Goal: Transaction & Acquisition: Book appointment/travel/reservation

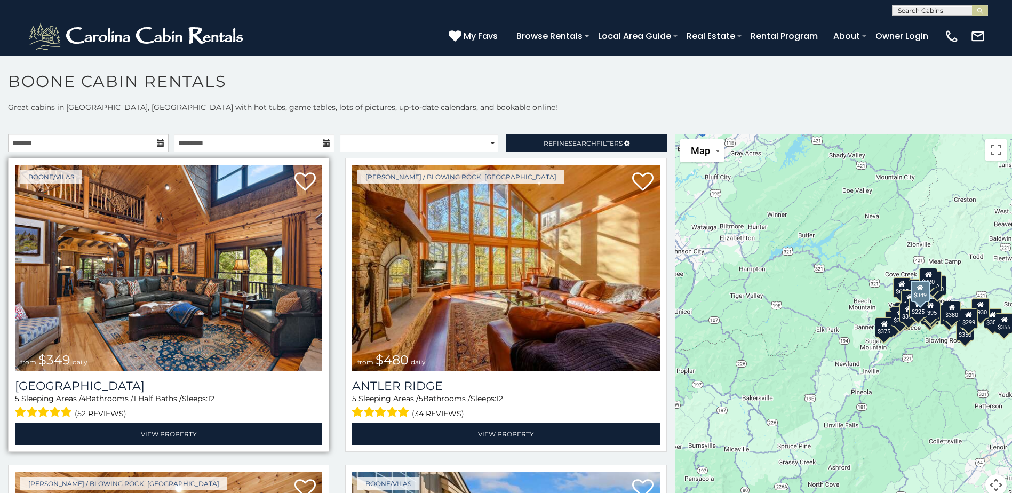
click at [209, 275] on img at bounding box center [168, 268] width 307 height 206
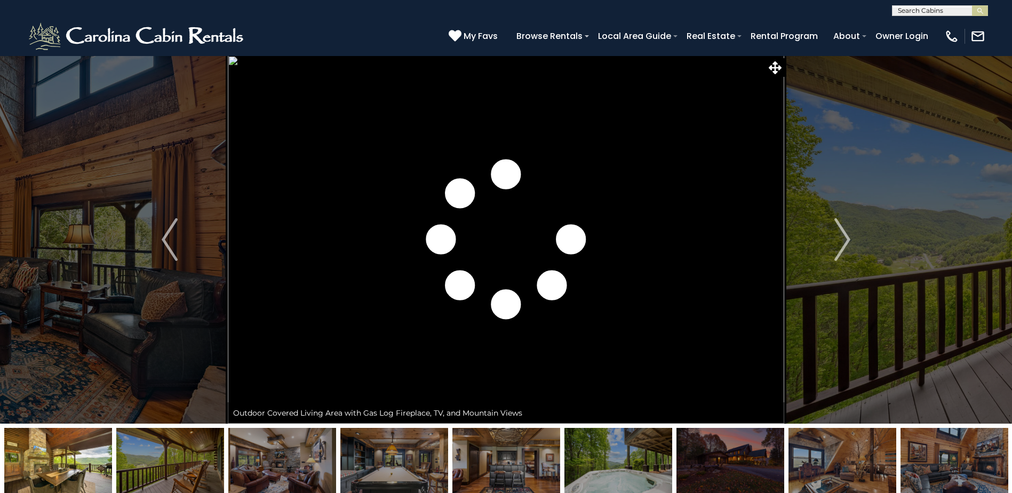
click at [844, 241] on img "Next" at bounding box center [842, 239] width 16 height 43
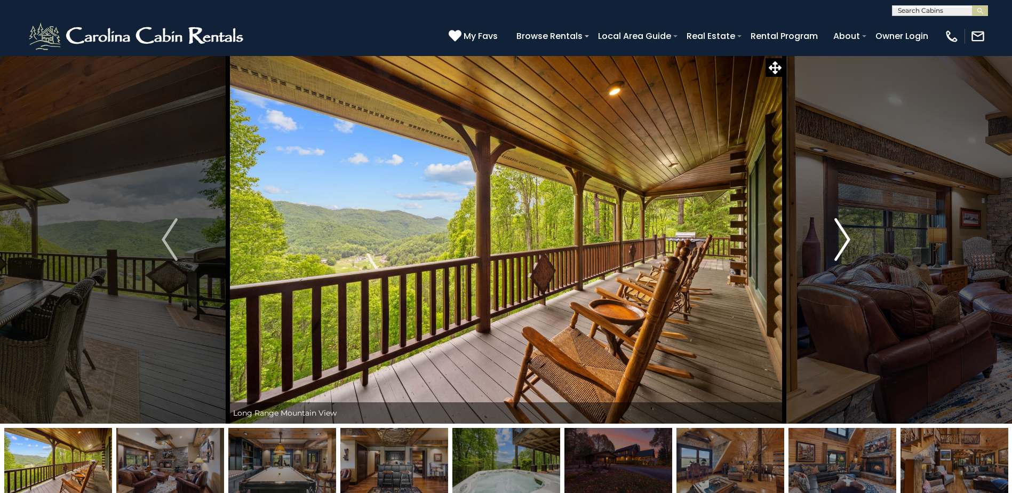
click at [844, 240] on img "Next" at bounding box center [842, 239] width 16 height 43
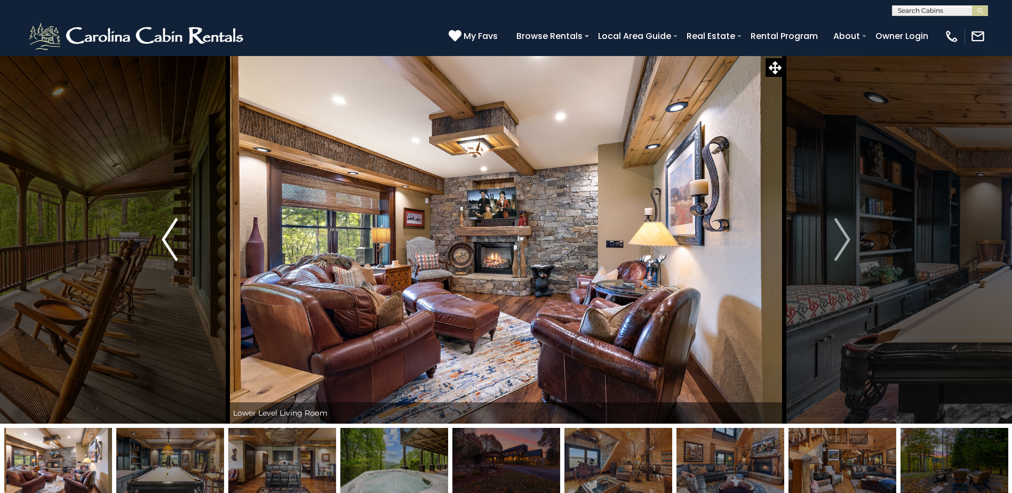
click at [163, 228] on img "Previous" at bounding box center [170, 239] width 16 height 43
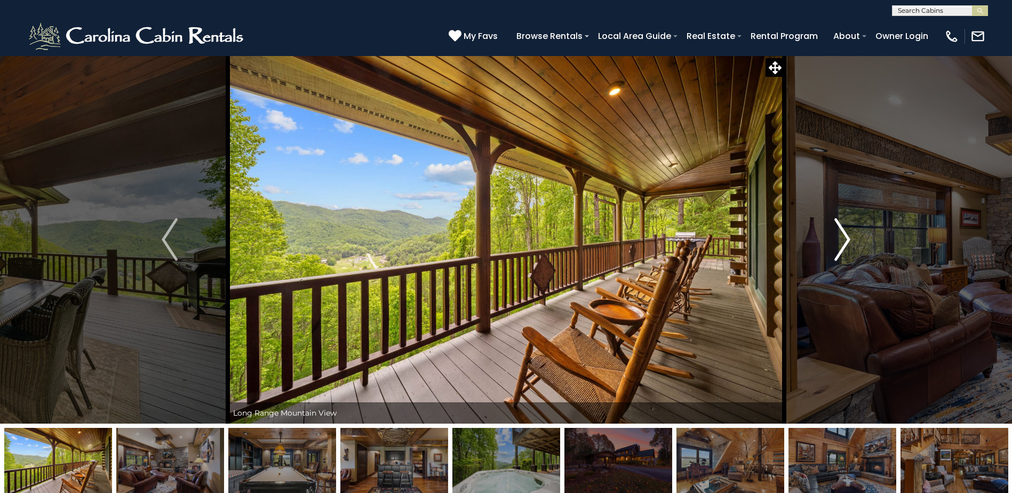
click at [846, 237] on img "Next" at bounding box center [842, 239] width 16 height 43
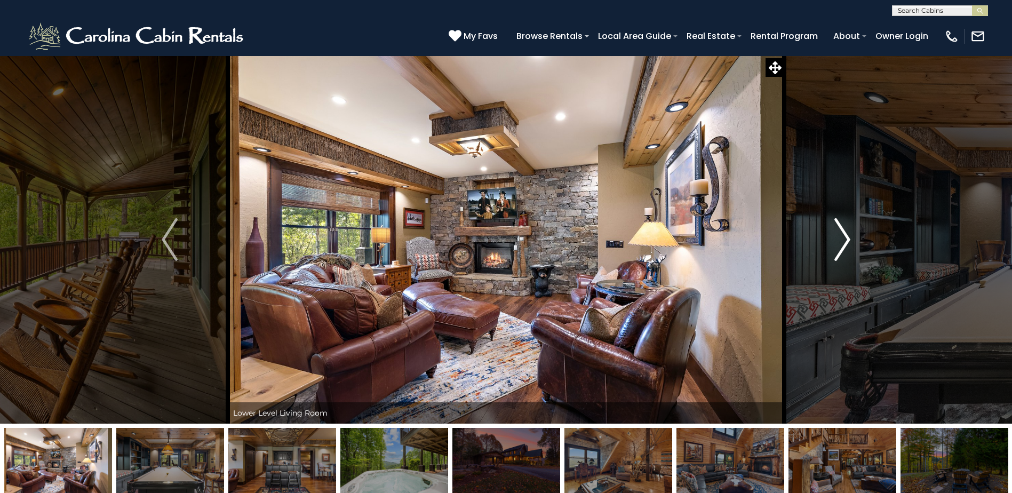
click at [847, 234] on img "Next" at bounding box center [842, 239] width 16 height 43
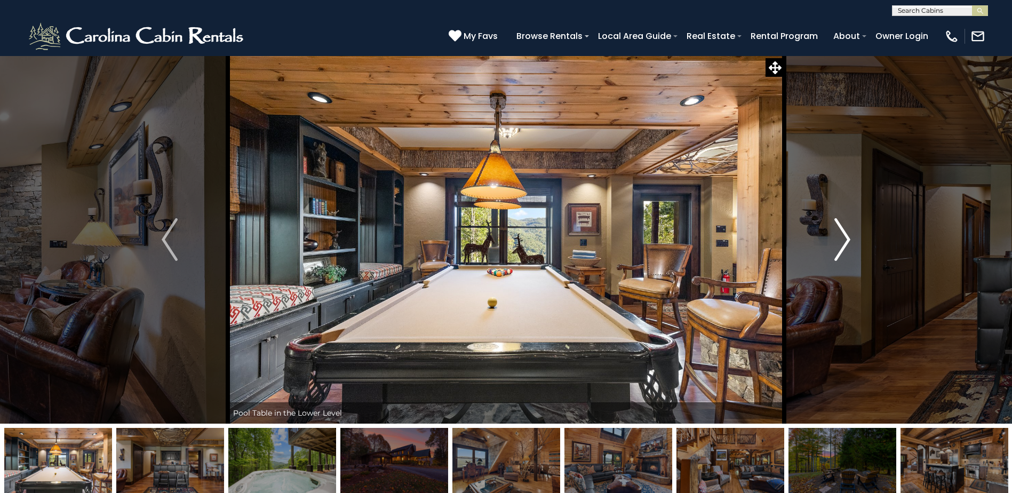
click at [847, 234] on img "Next" at bounding box center [842, 239] width 16 height 43
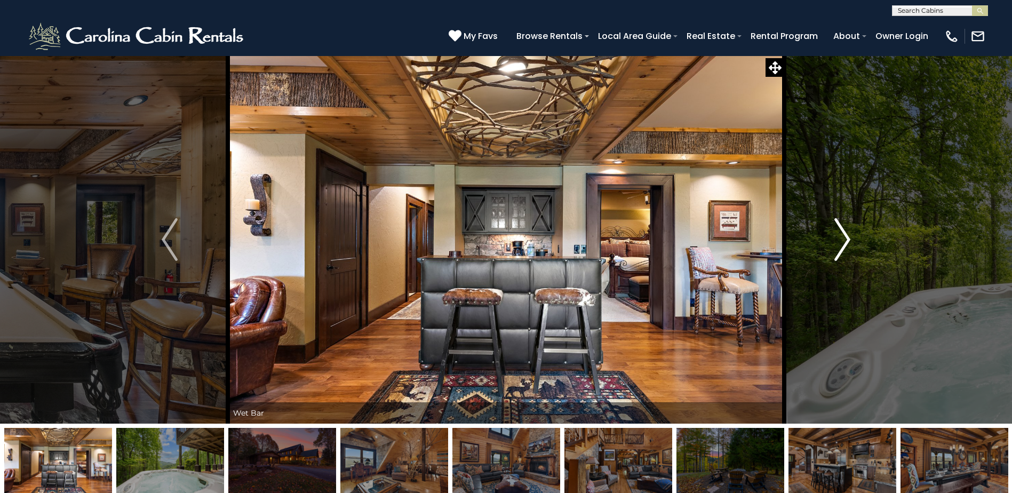
click at [847, 234] on img "Next" at bounding box center [842, 239] width 16 height 43
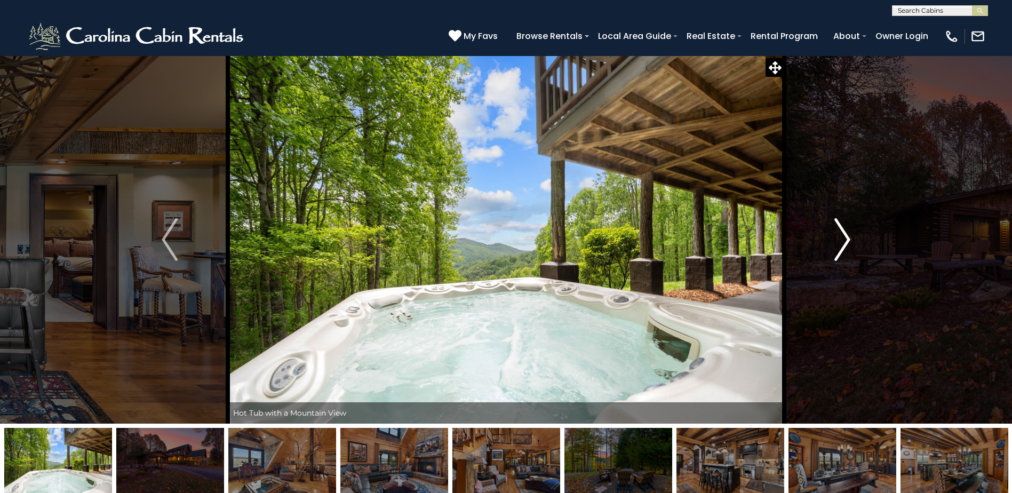
click at [847, 234] on img "Next" at bounding box center [842, 239] width 16 height 43
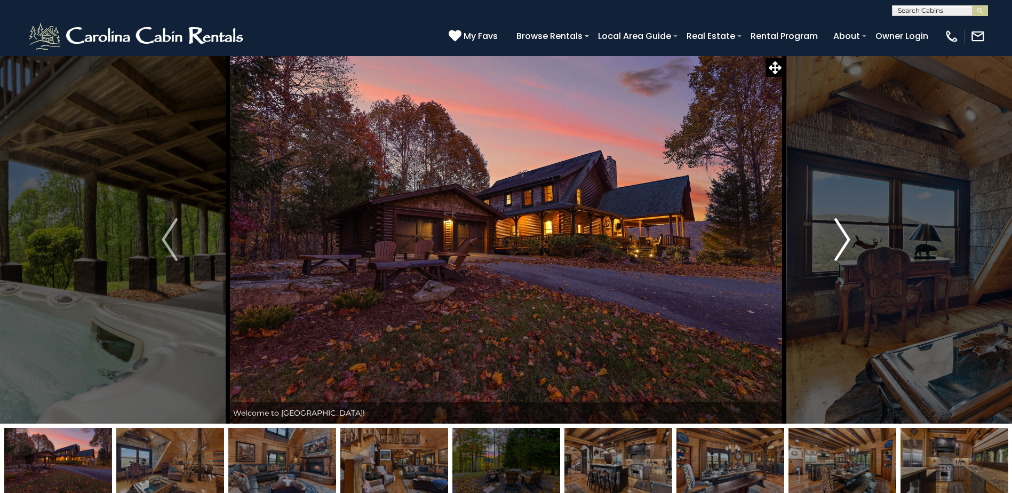
click at [847, 234] on img "Next" at bounding box center [842, 239] width 16 height 43
